Goal: Task Accomplishment & Management: Manage account settings

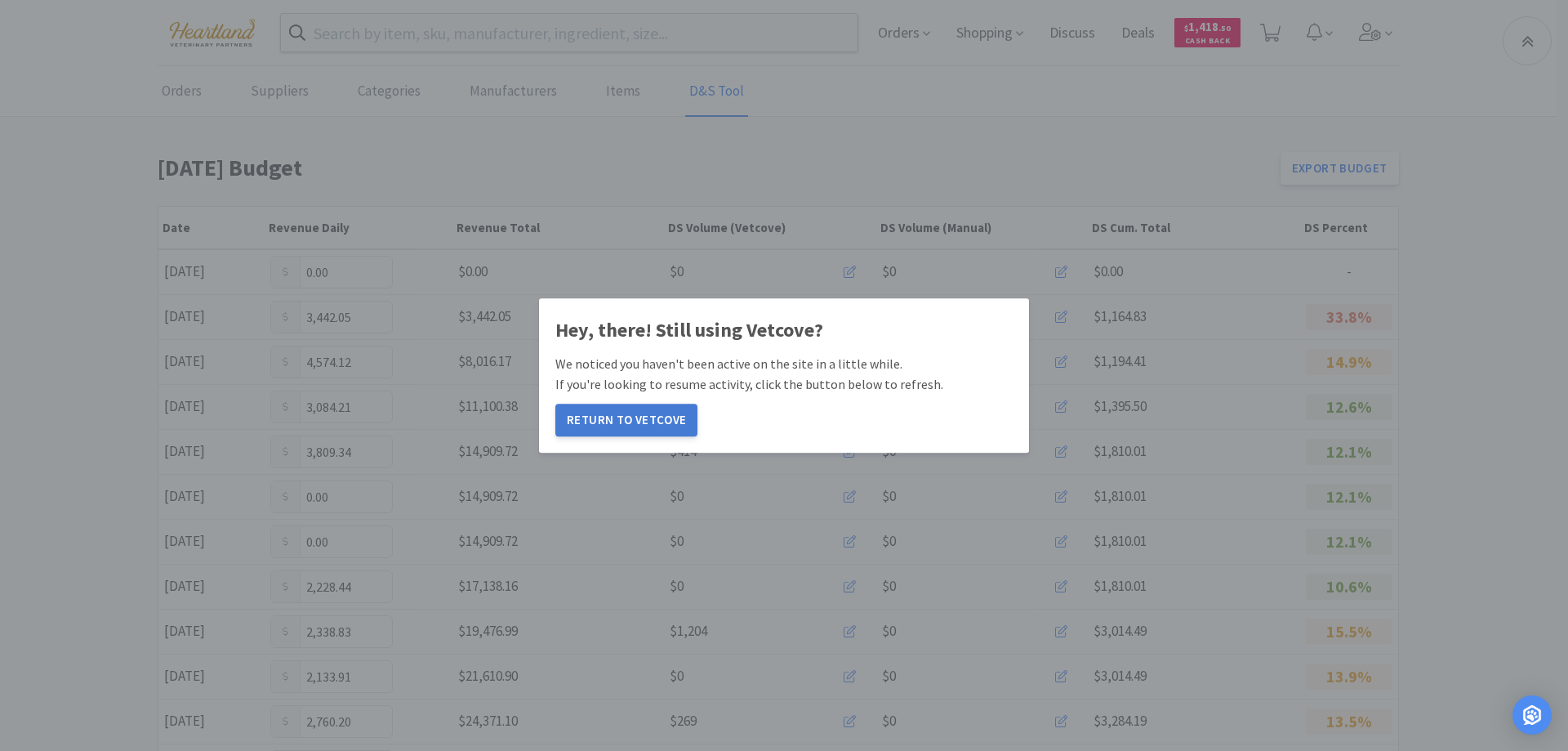
scroll to position [896, 0]
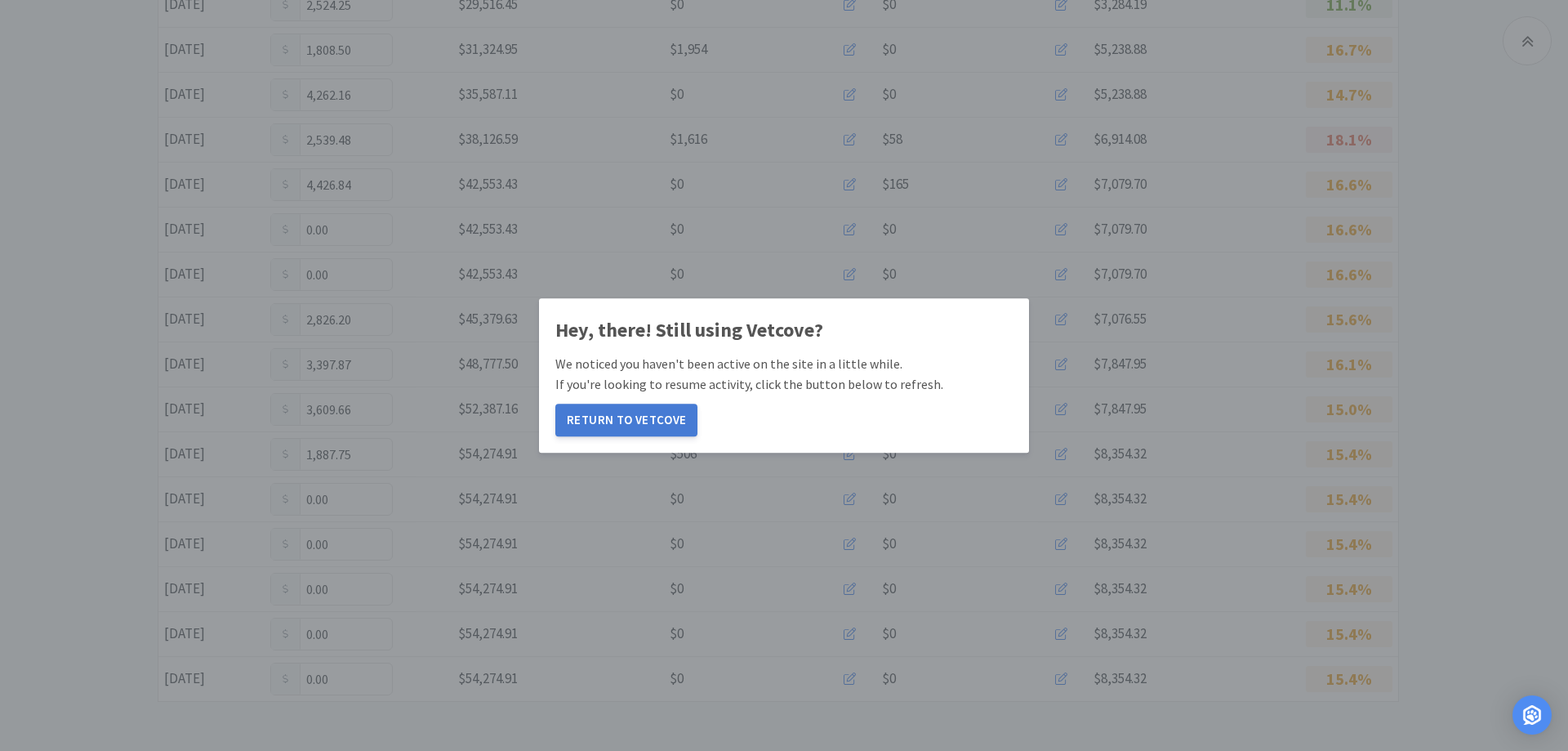
click at [624, 426] on button "Return to Vetcove" at bounding box center [626, 419] width 142 height 33
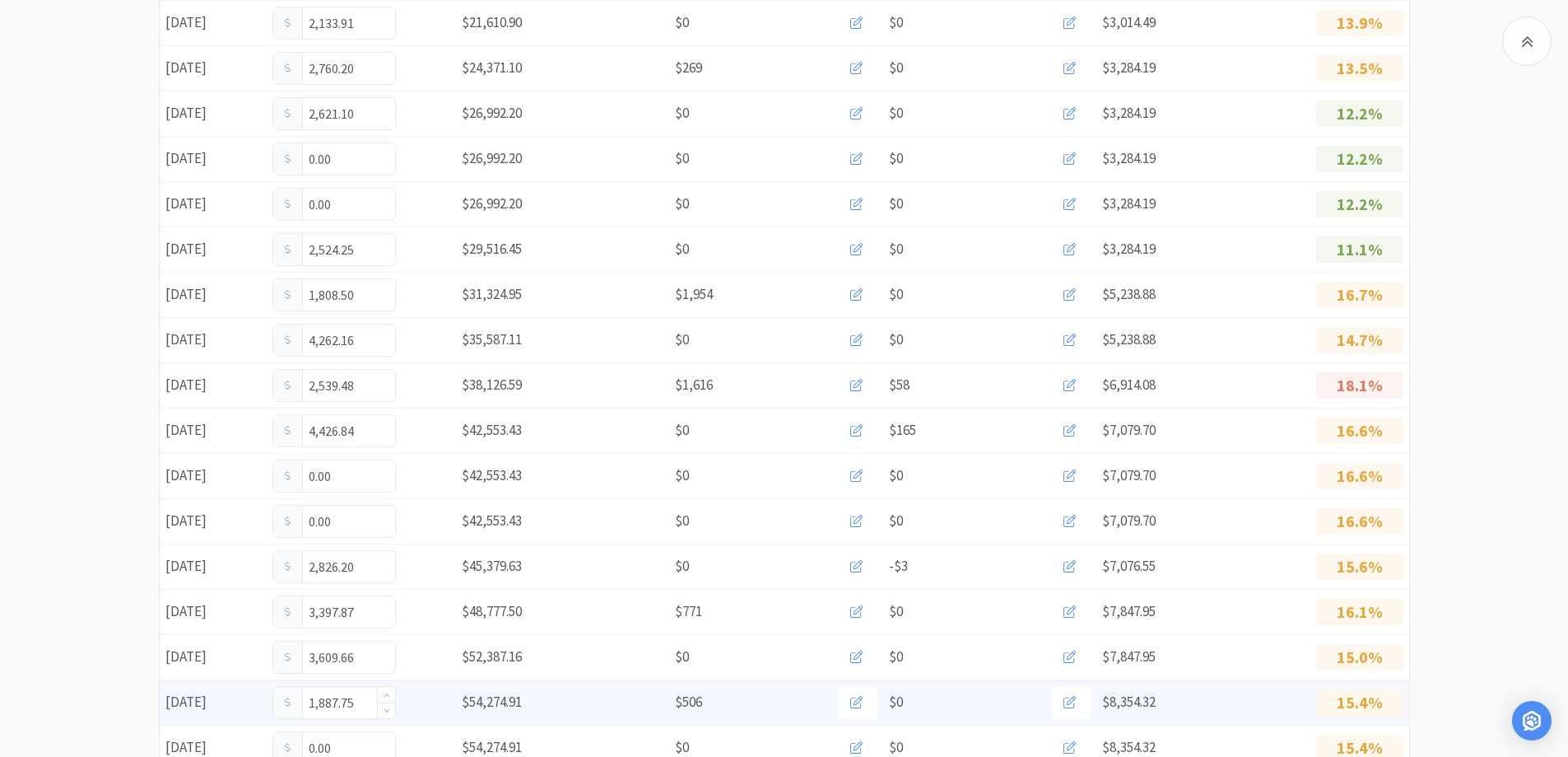
scroll to position [741, 0]
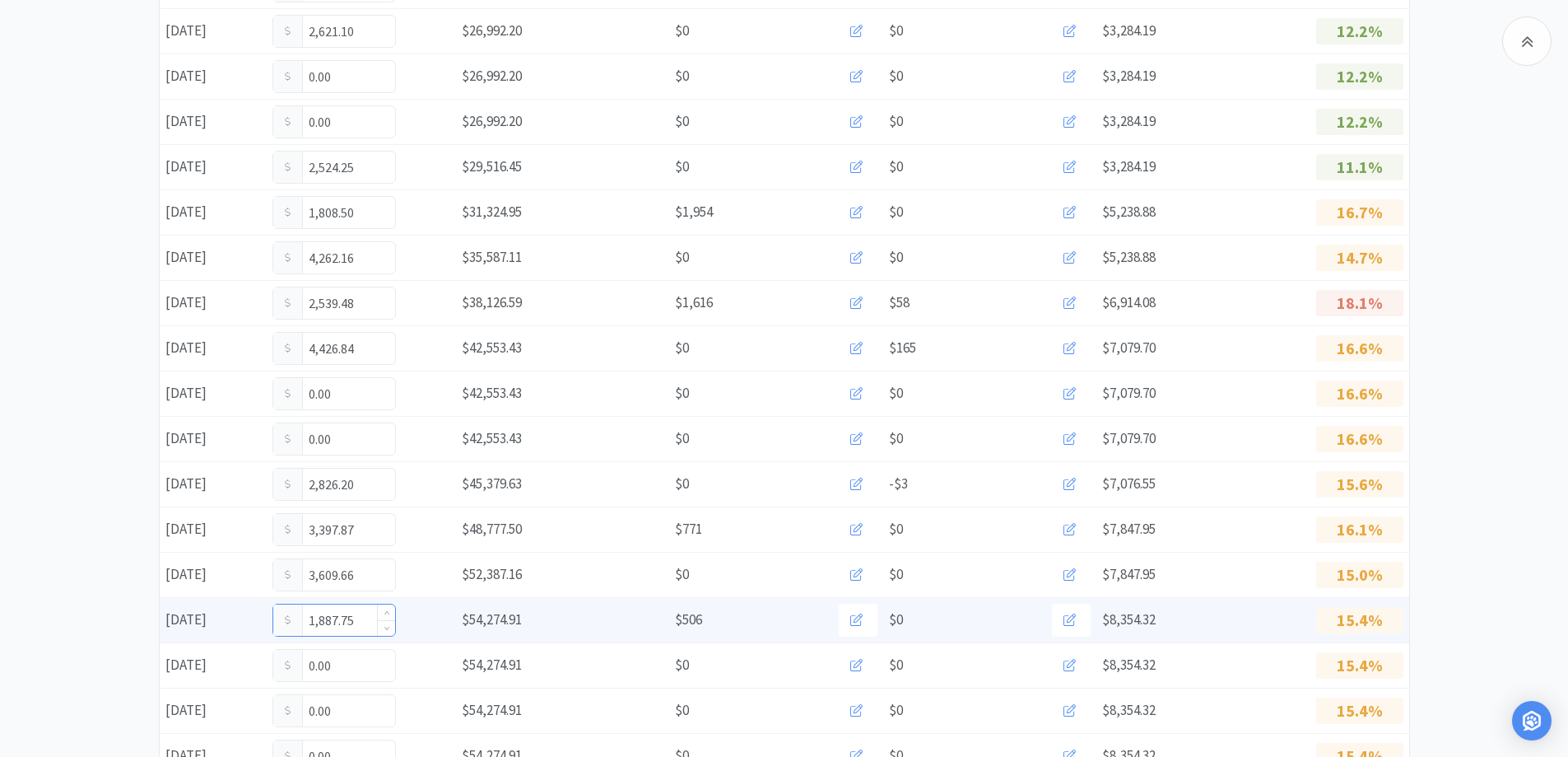
click at [366, 622] on input "1,887.75" at bounding box center [333, 620] width 121 height 31
type input "1"
type input "3,282.55"
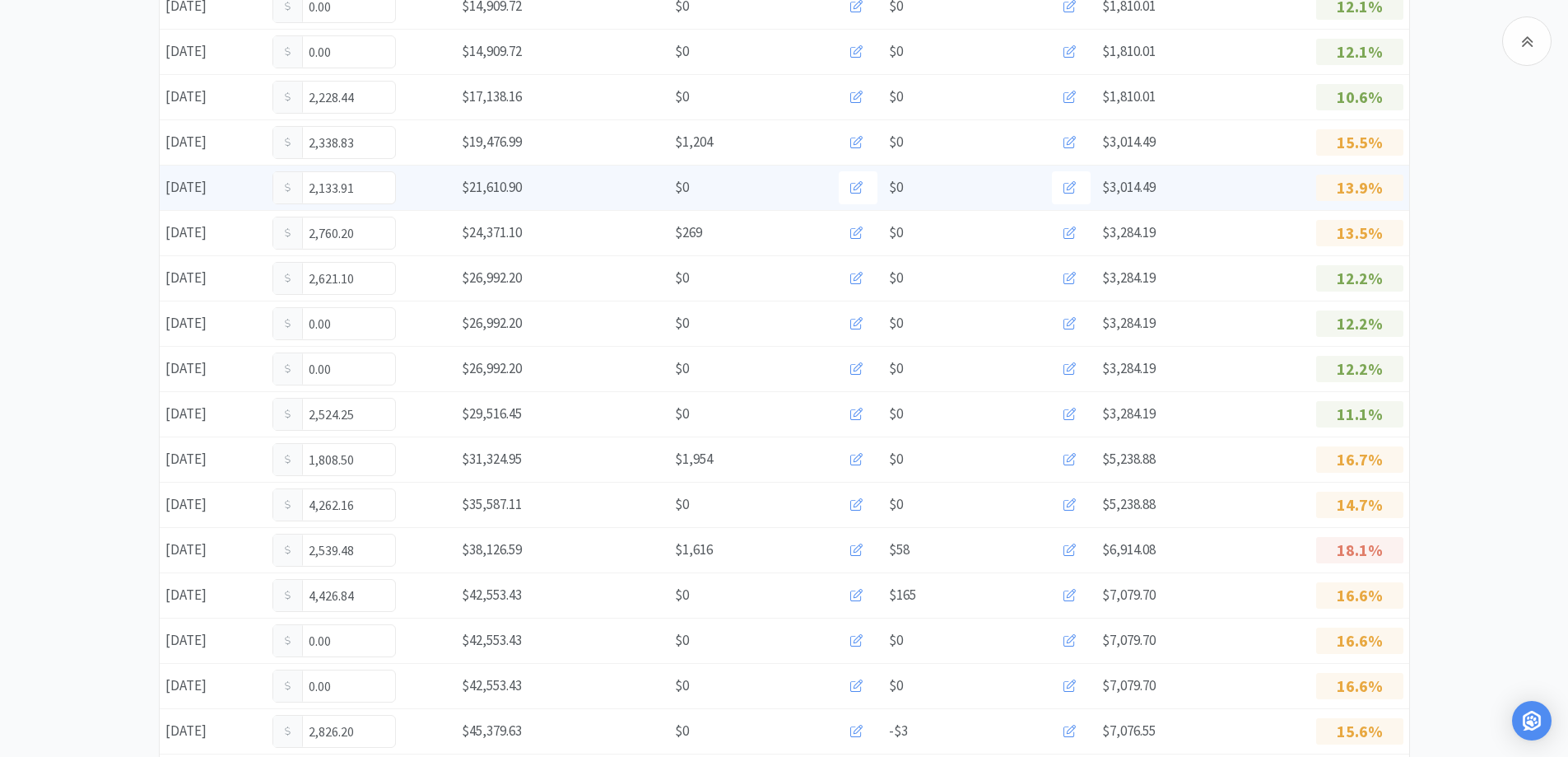
scroll to position [824, 0]
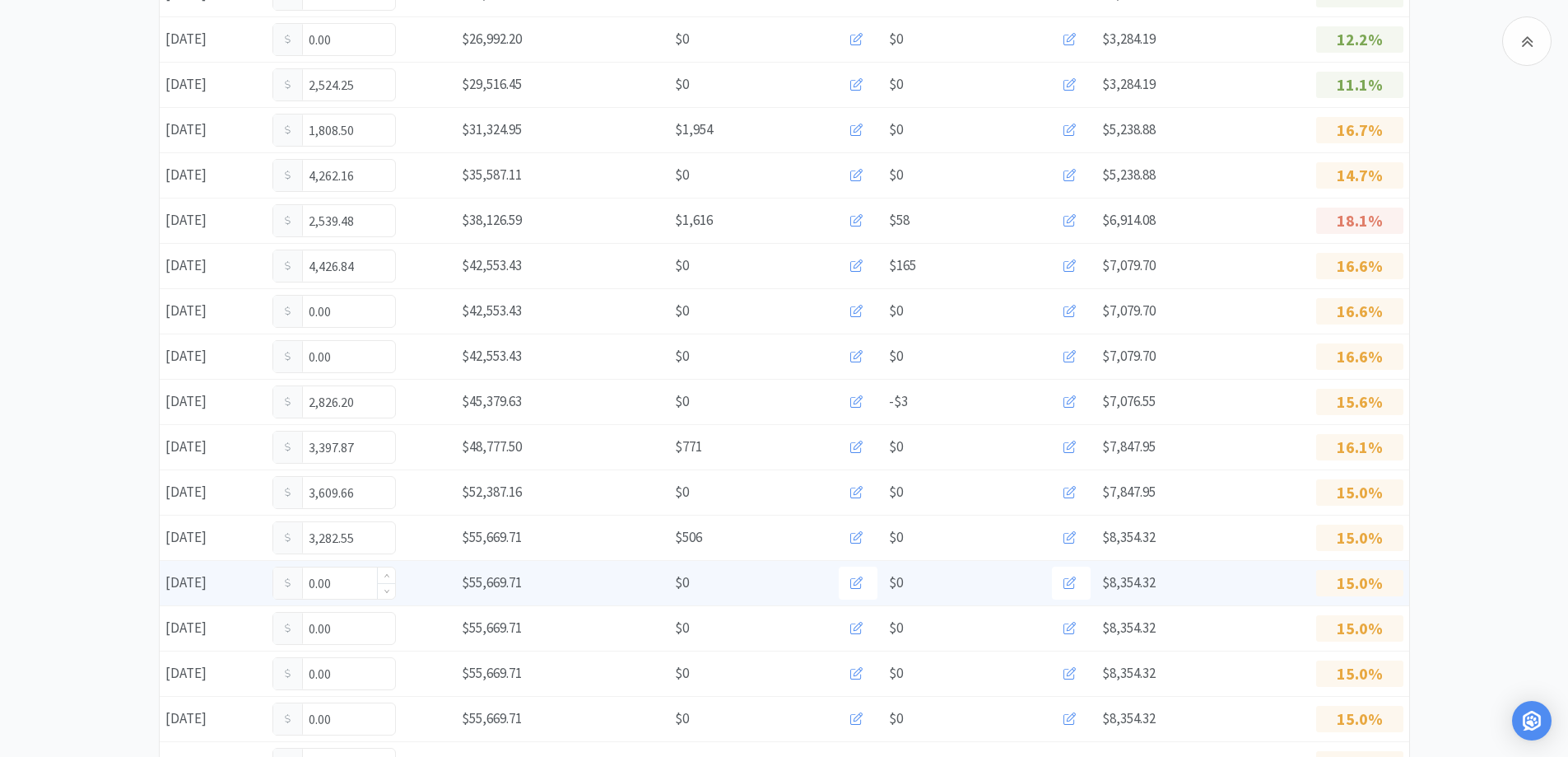
click at [357, 582] on input "0.00" at bounding box center [333, 583] width 121 height 31
type input "0"
type input "493.11"
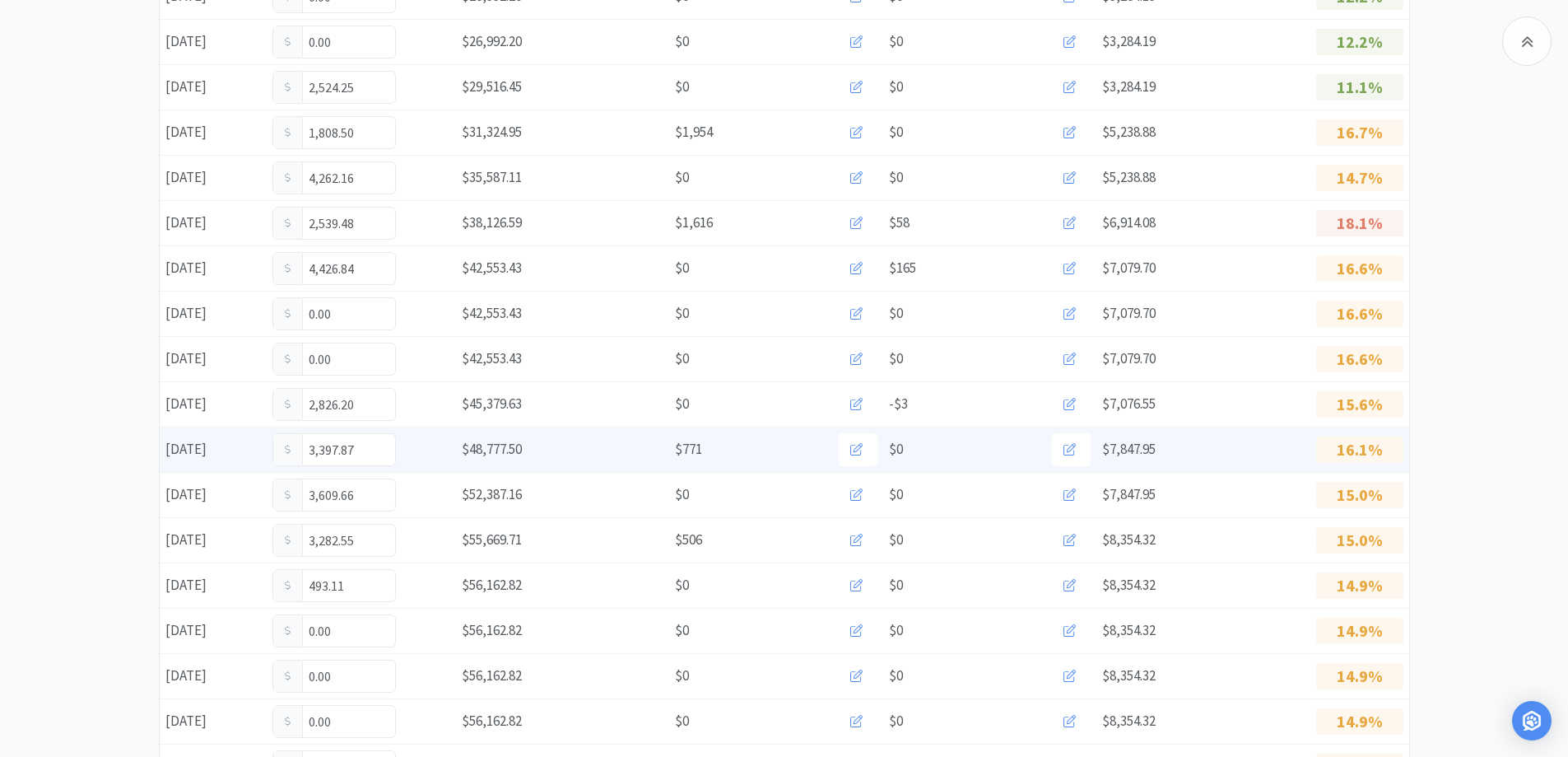
scroll to position [903, 0]
